Goal: Task Accomplishment & Management: Use online tool/utility

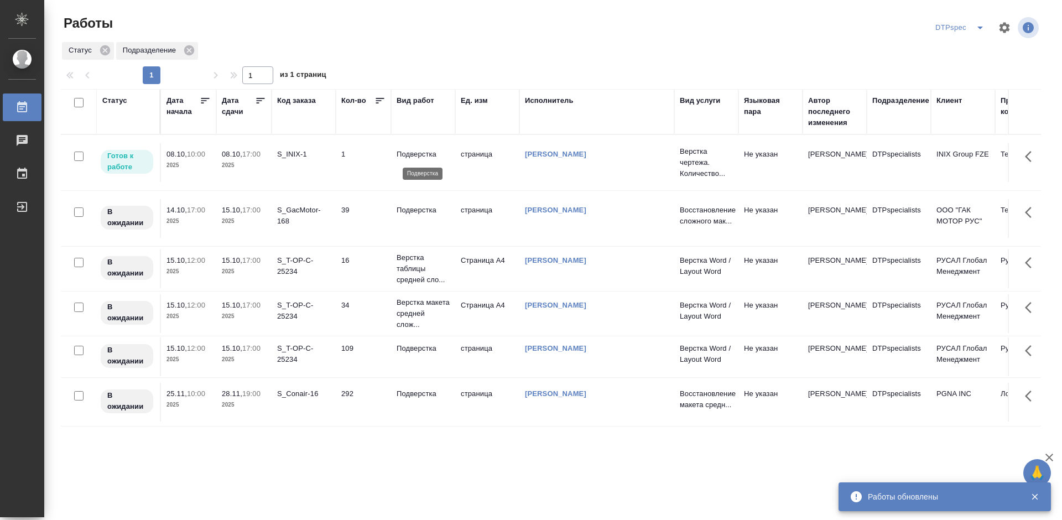
click at [408, 153] on p "Подверстка" at bounding box center [422, 154] width 53 height 11
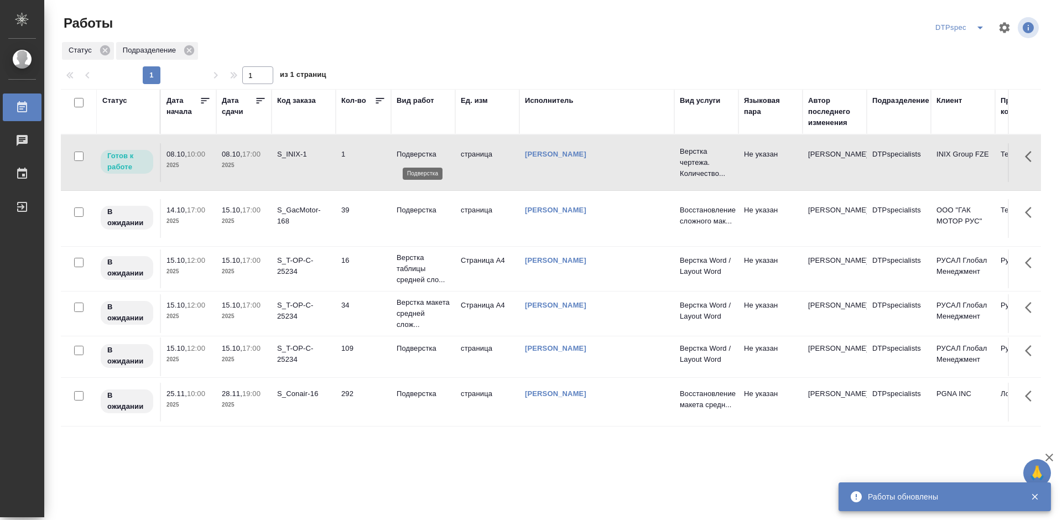
click at [408, 153] on p "Подверстка" at bounding box center [422, 154] width 53 height 11
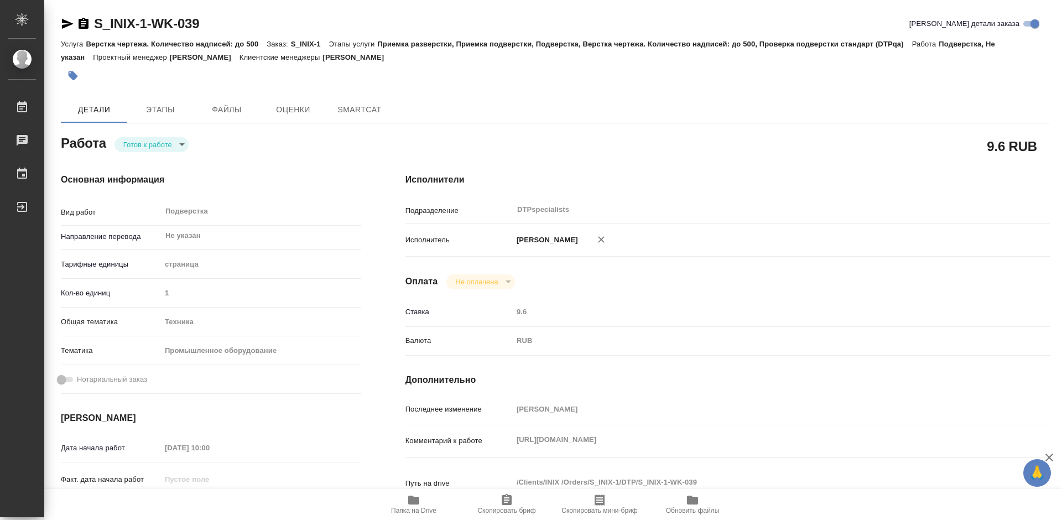
type textarea "x"
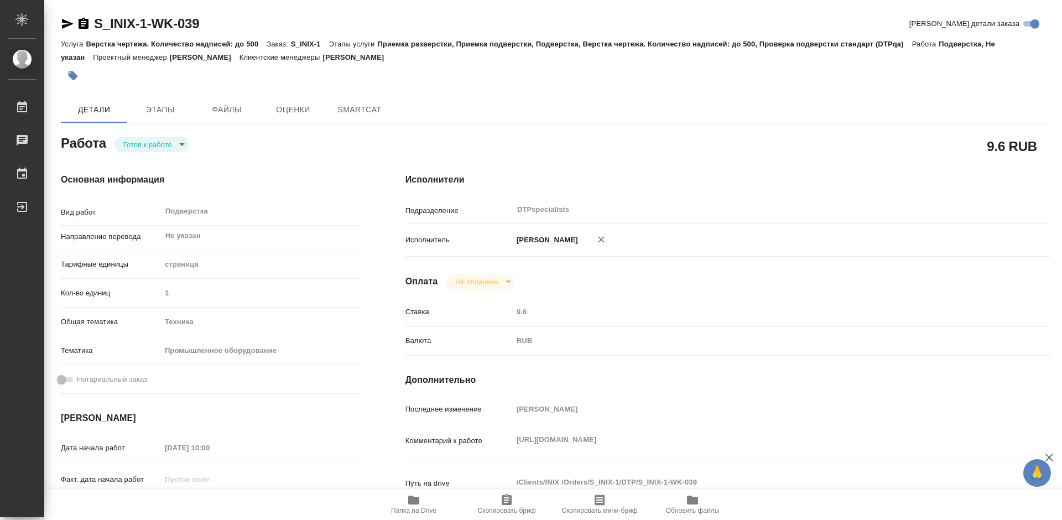
type textarea "x"
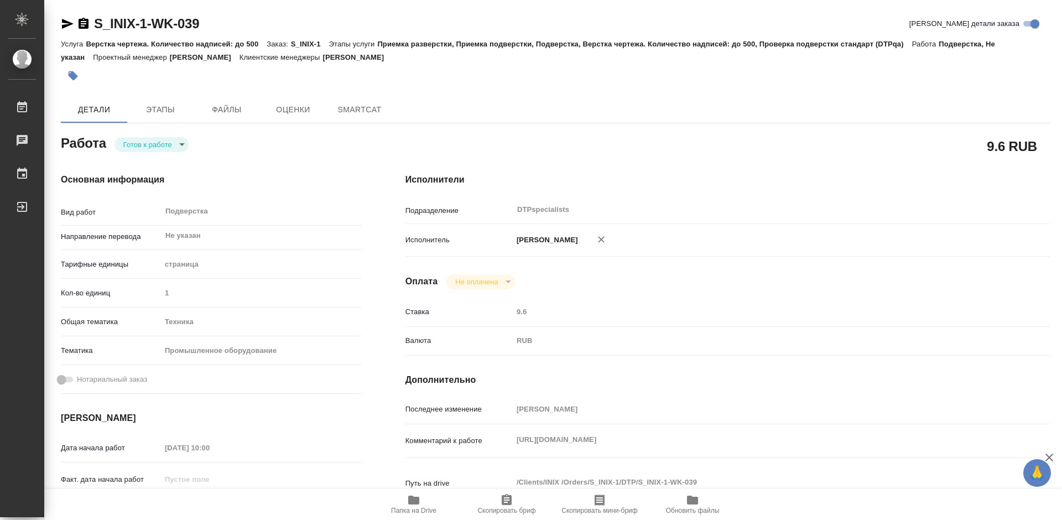
type textarea "x"
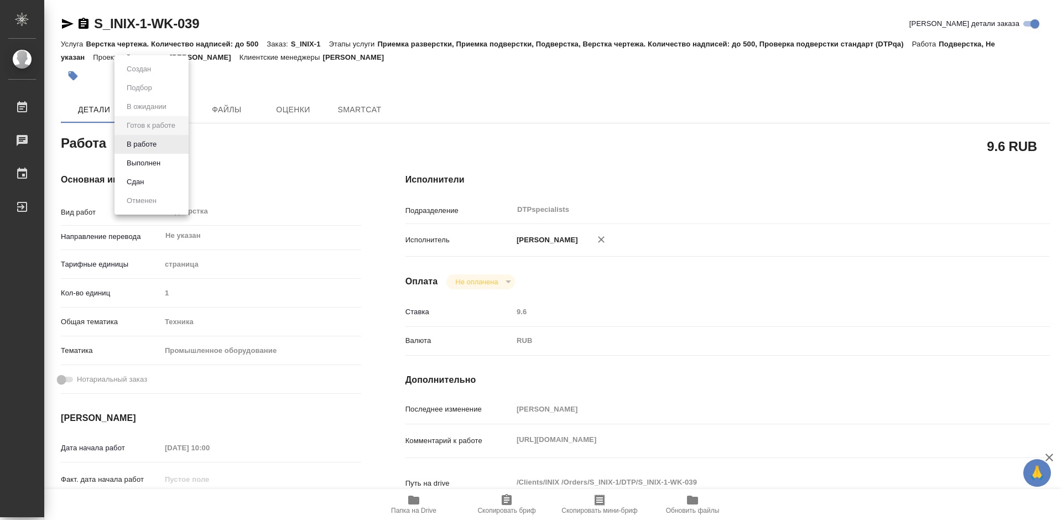
click at [160, 147] on body "🙏 .cls-1 fill:#fff; AWATERA Работы Чаты График Выйти S_INIX-1-WK-039 Кратко дет…" at bounding box center [531, 260] width 1062 height 520
type textarea "x"
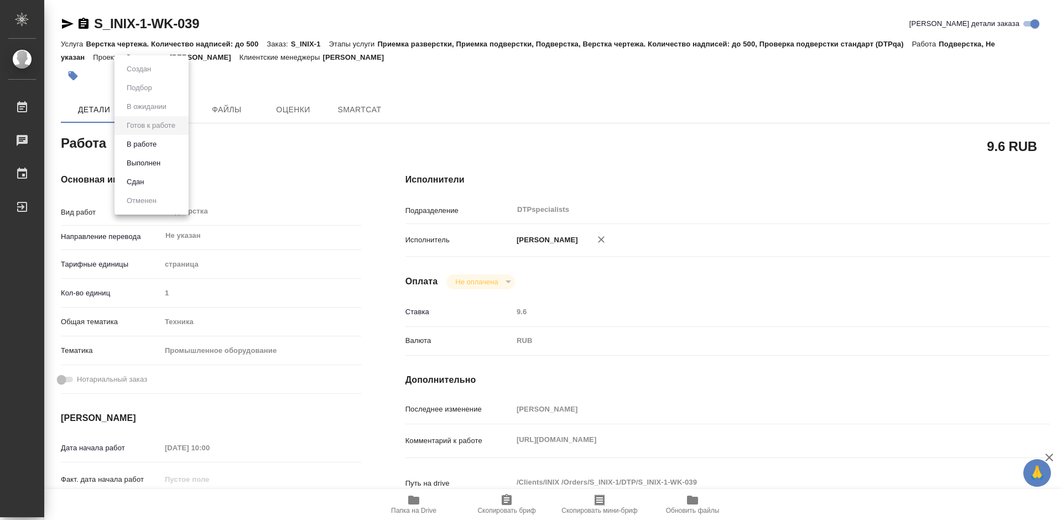
type textarea "x"
click at [156, 150] on button "В работе" at bounding box center [141, 144] width 36 height 12
type textarea "x"
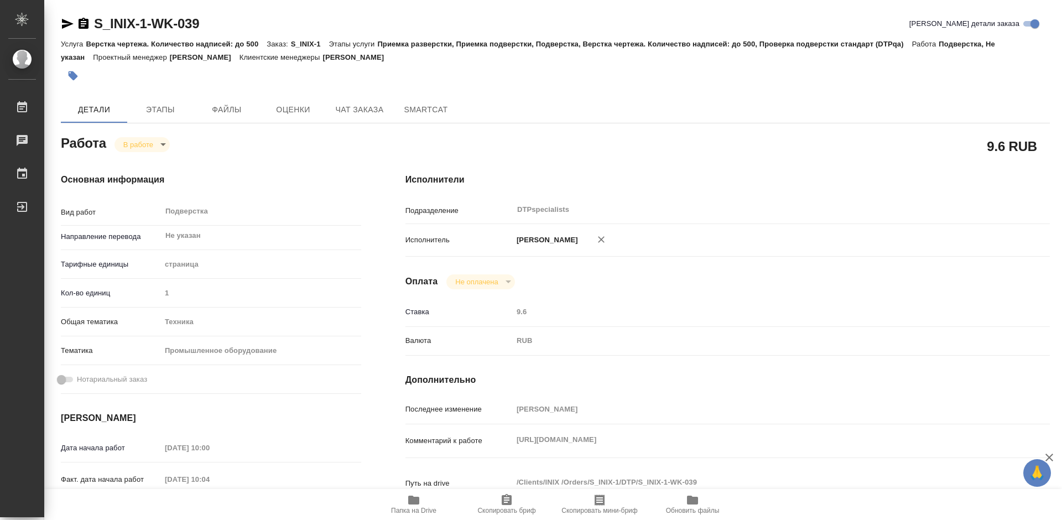
type textarea "x"
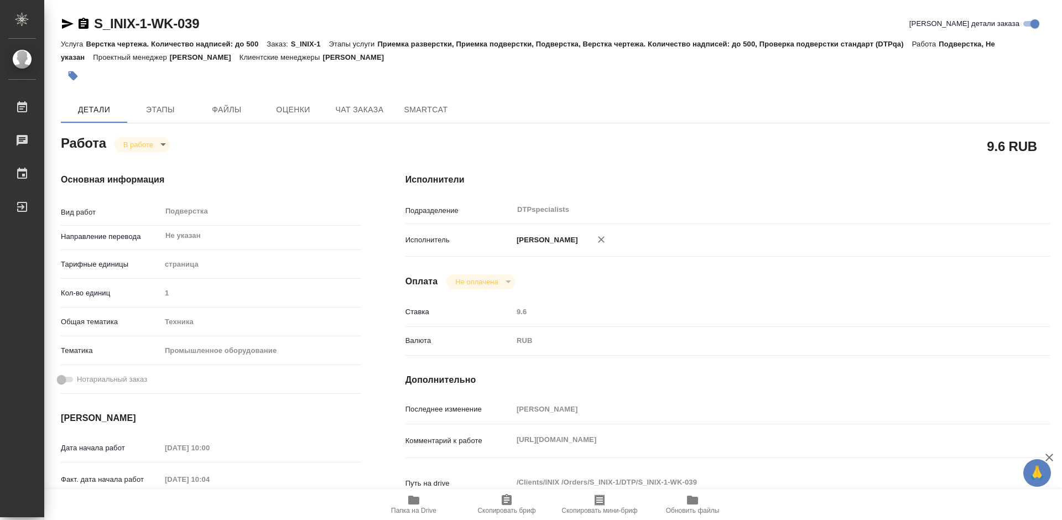
type textarea "x"
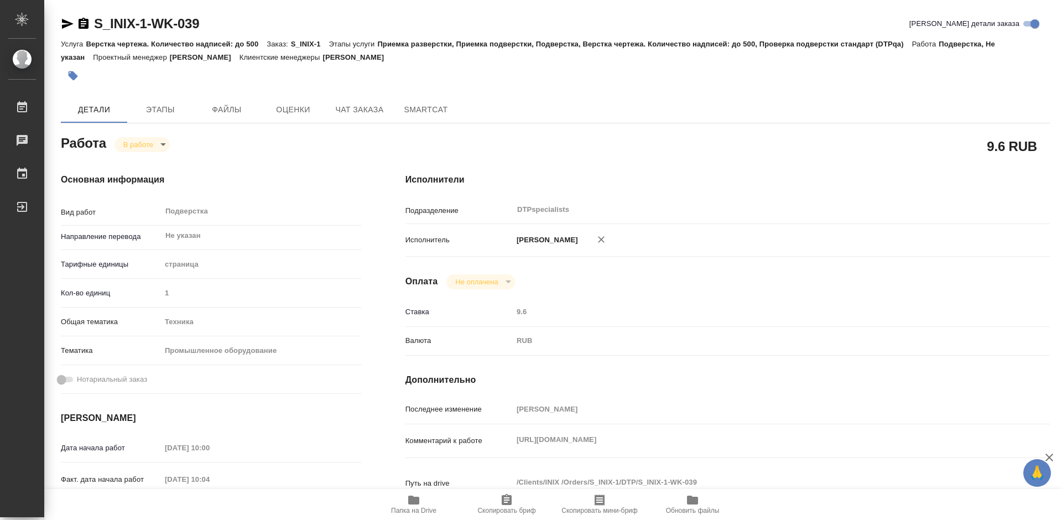
type textarea "x"
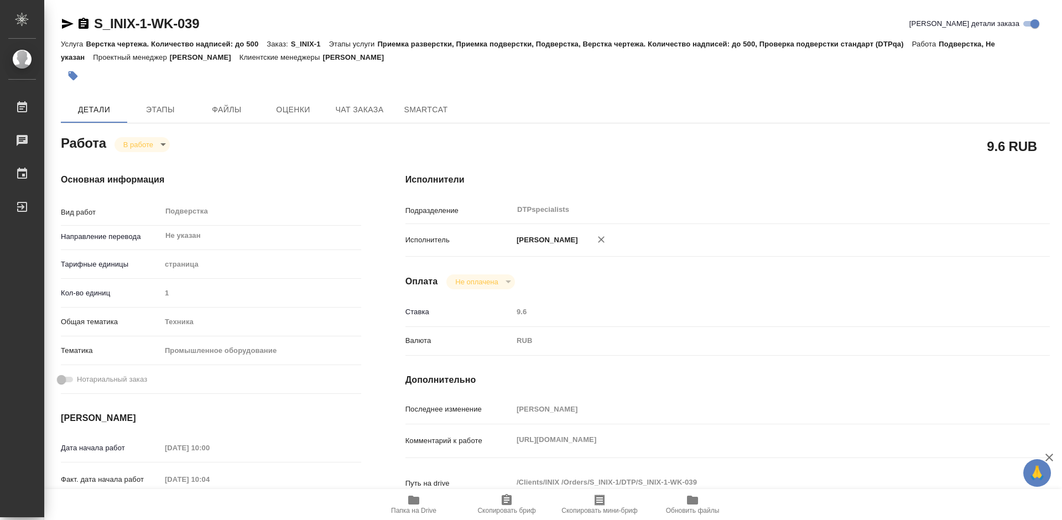
type textarea "x"
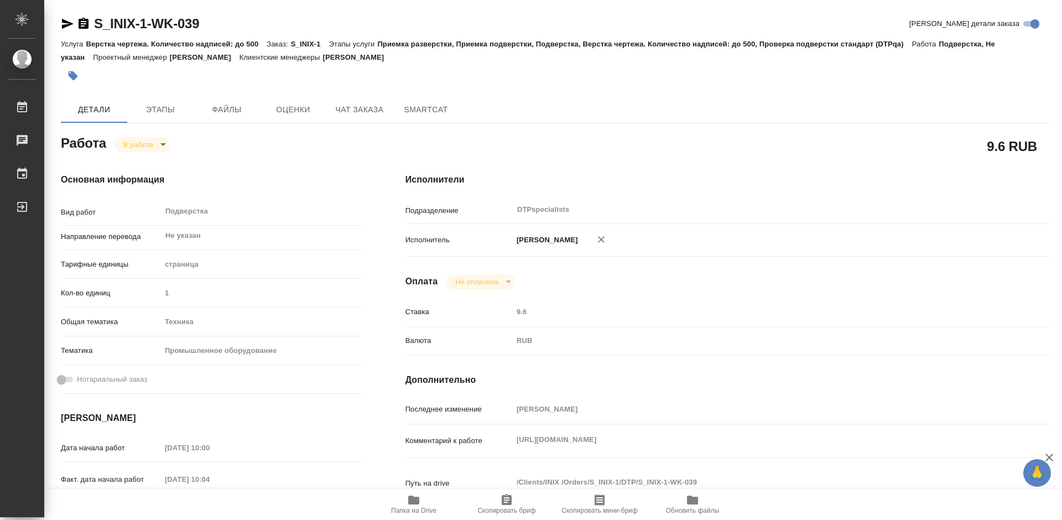
type textarea "x"
click at [82, 23] on icon "button" at bounding box center [84, 23] width 10 height 11
